Goal: Task Accomplishment & Management: Use online tool/utility

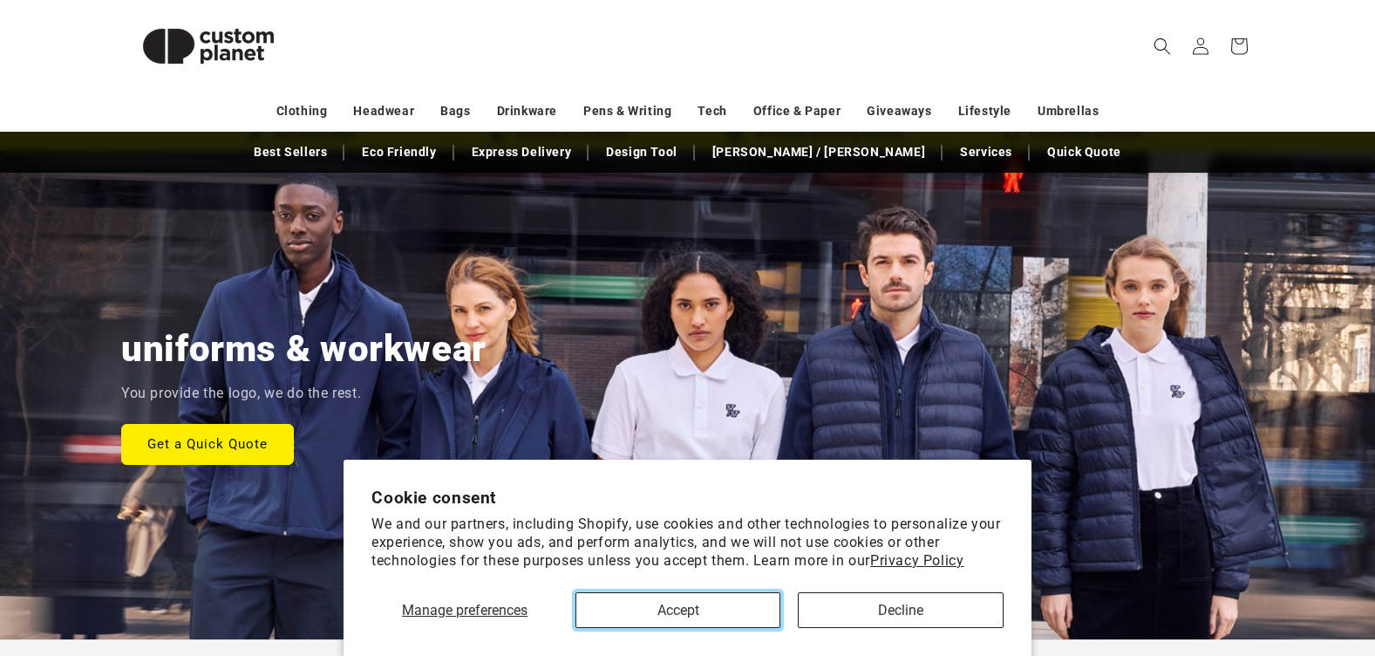
click at [768, 609] on button "Accept" at bounding box center [677, 610] width 205 height 36
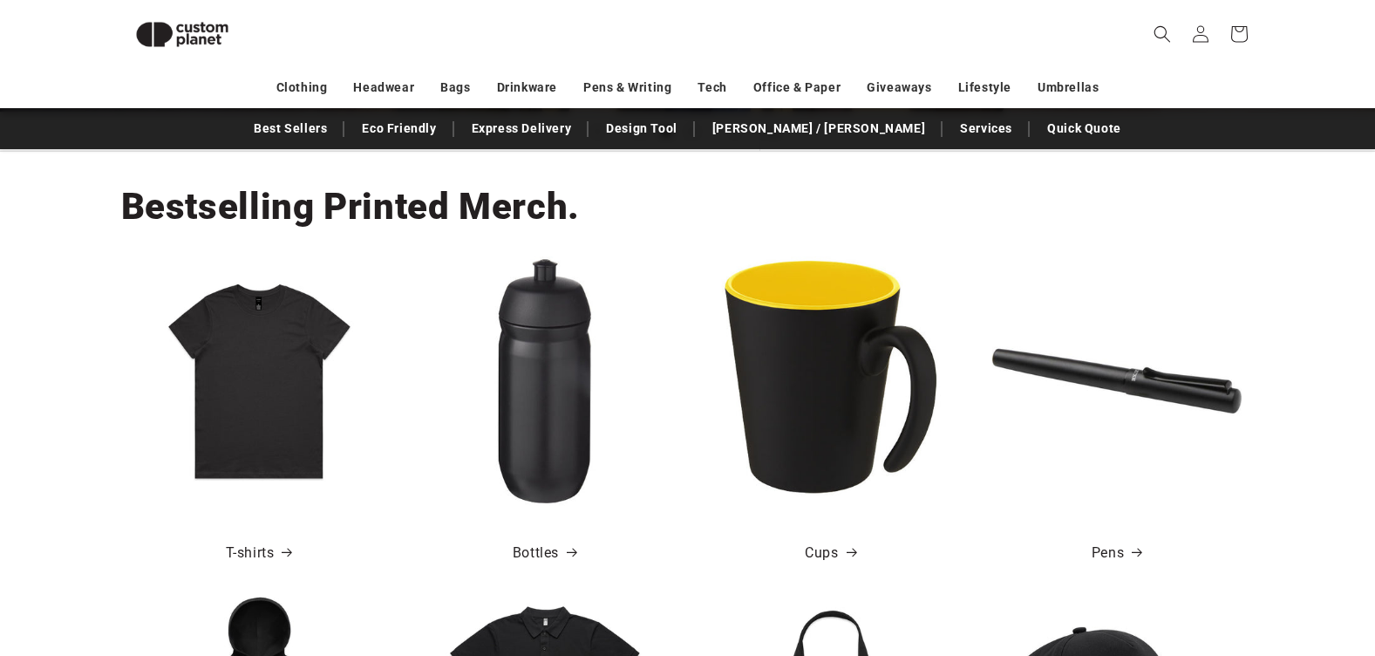
scroll to position [587, 0]
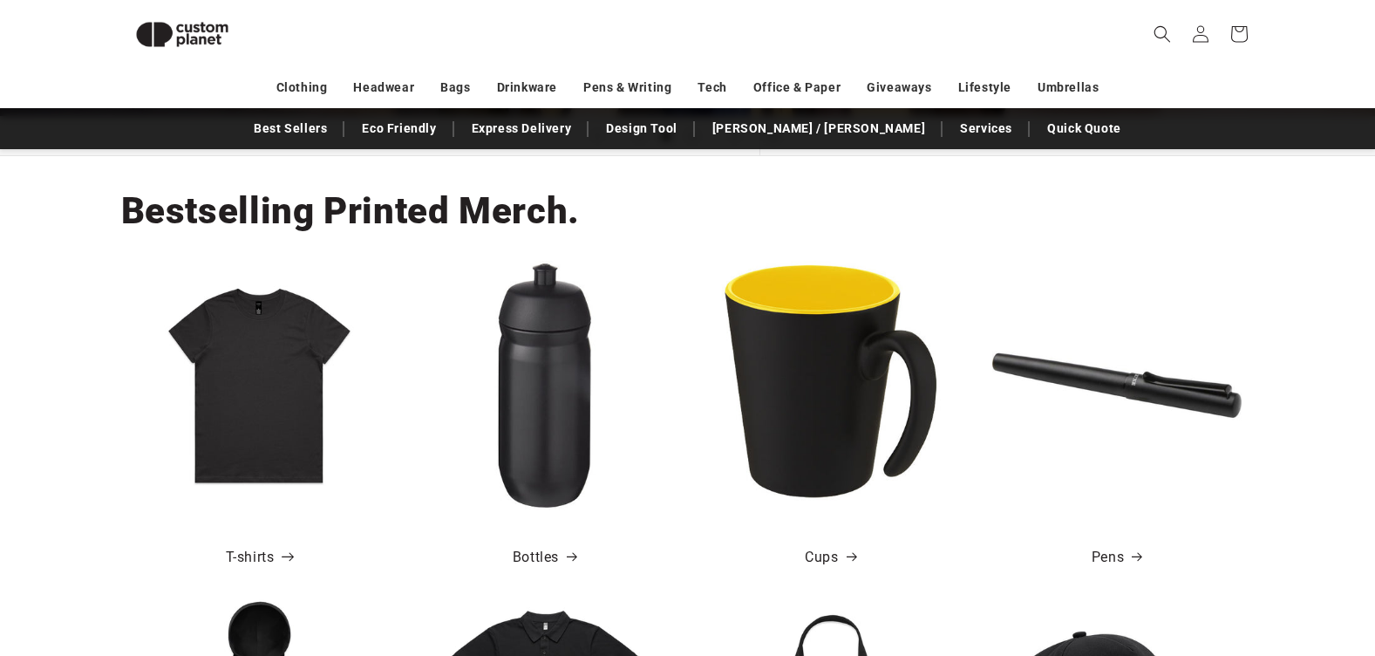
click at [289, 562] on span at bounding box center [286, 557] width 17 height 25
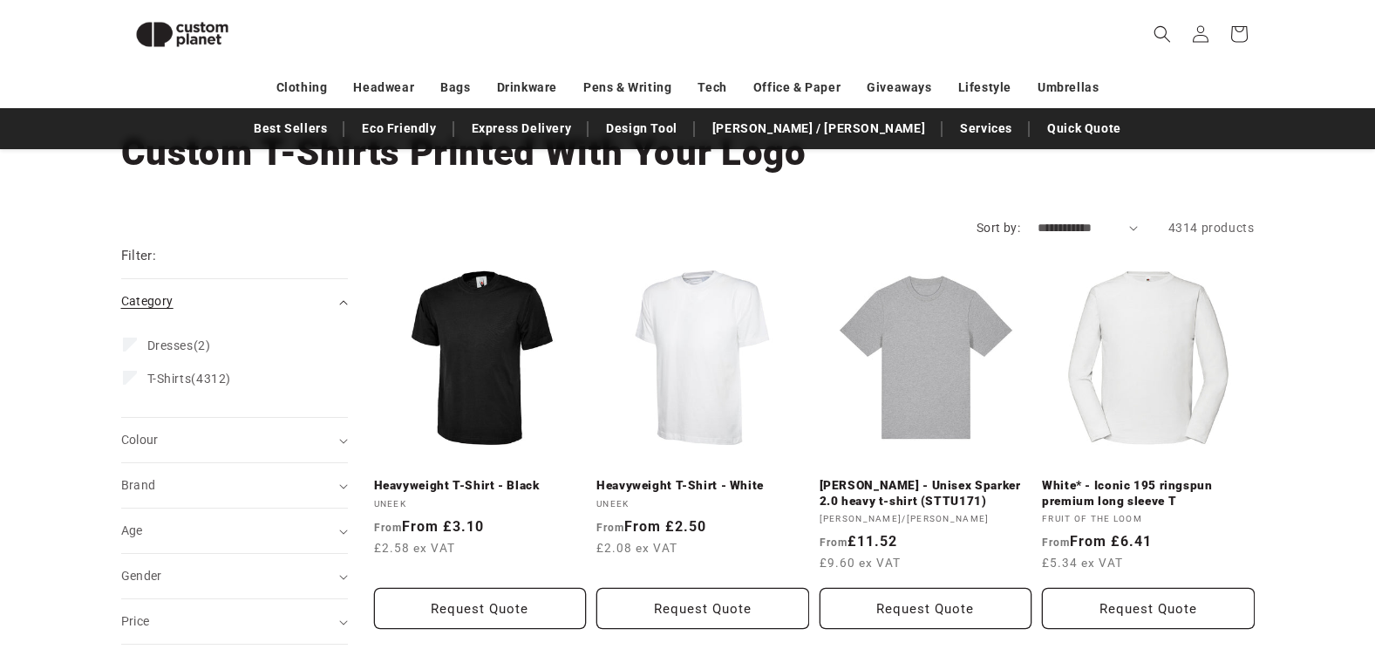
scroll to position [64, 0]
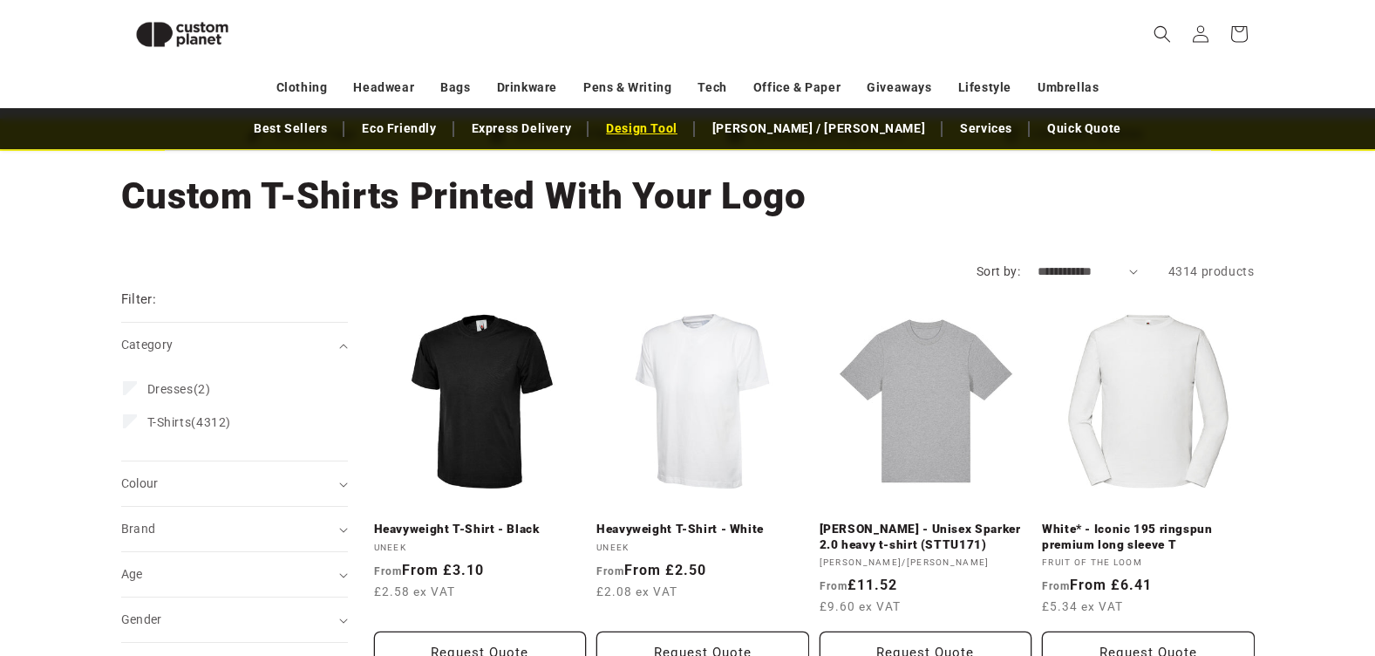
click at [686, 129] on link "Design Tool" at bounding box center [641, 128] width 89 height 31
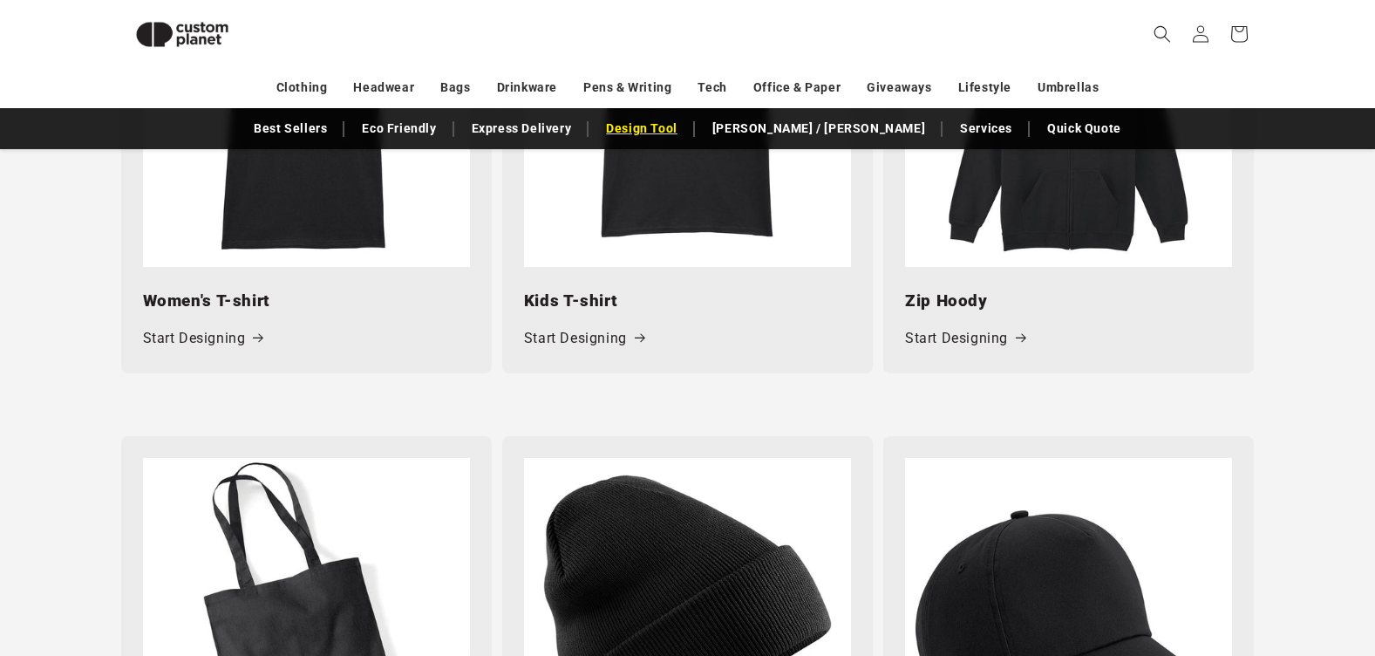
scroll to position [2157, 0]
